Goal: Information Seeking & Learning: Learn about a topic

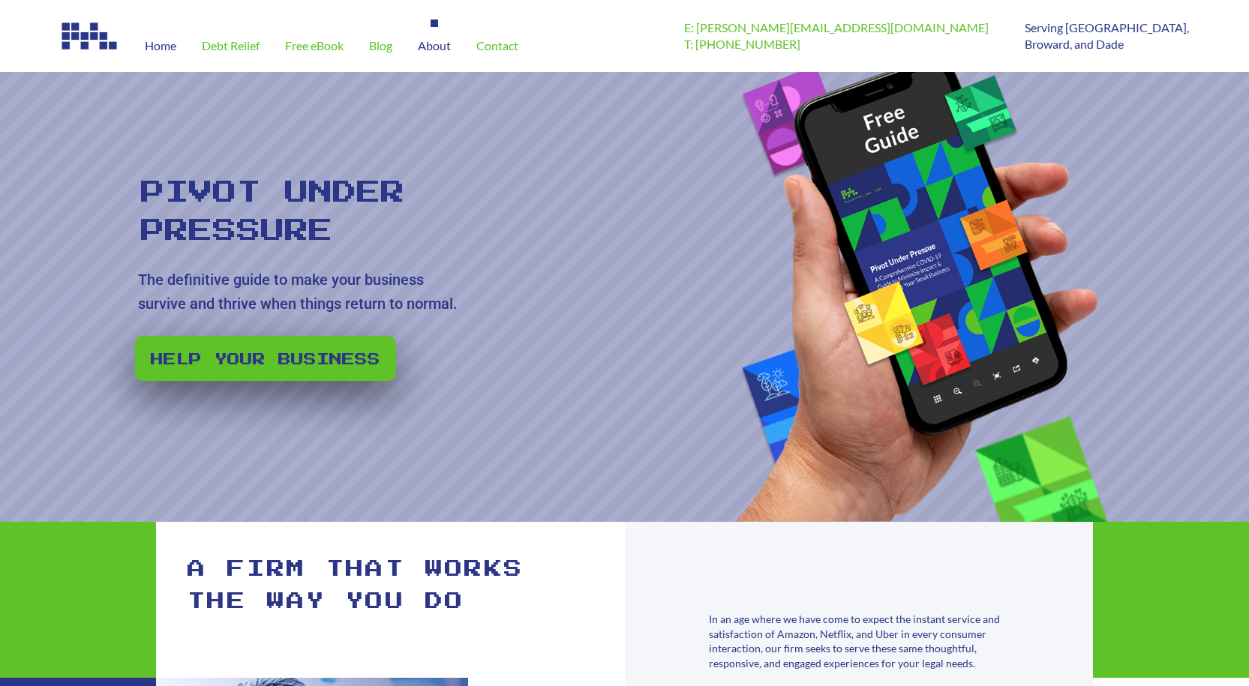
click at [430, 48] on span "About" at bounding box center [434, 46] width 33 height 12
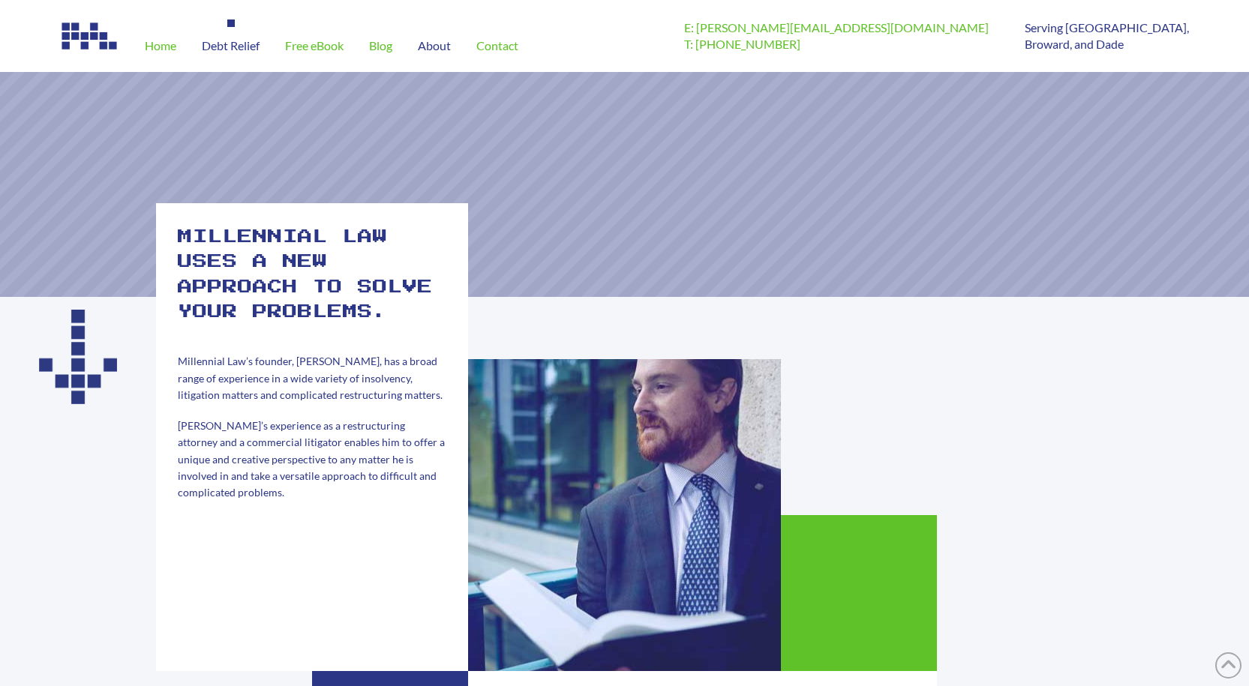
click at [237, 47] on span "Debt Relief" at bounding box center [231, 46] width 58 height 12
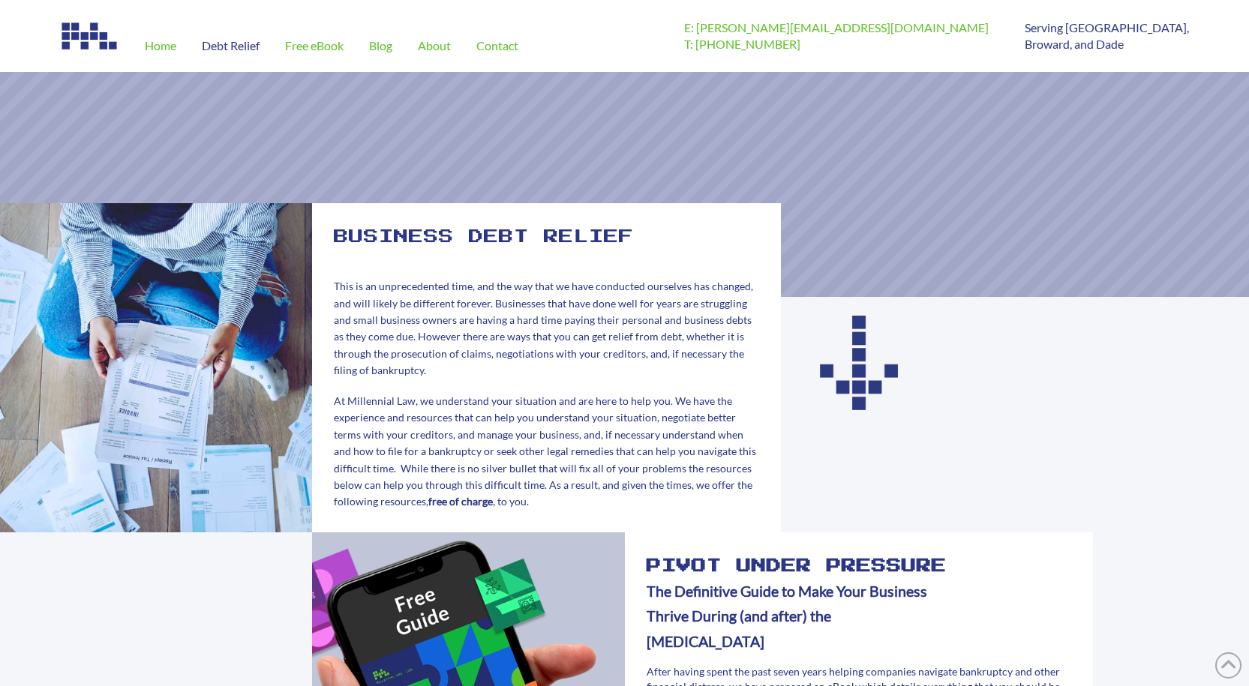
click at [306, 50] on span "Free eBook" at bounding box center [314, 46] width 59 height 12
